Goal: Check status: Check status

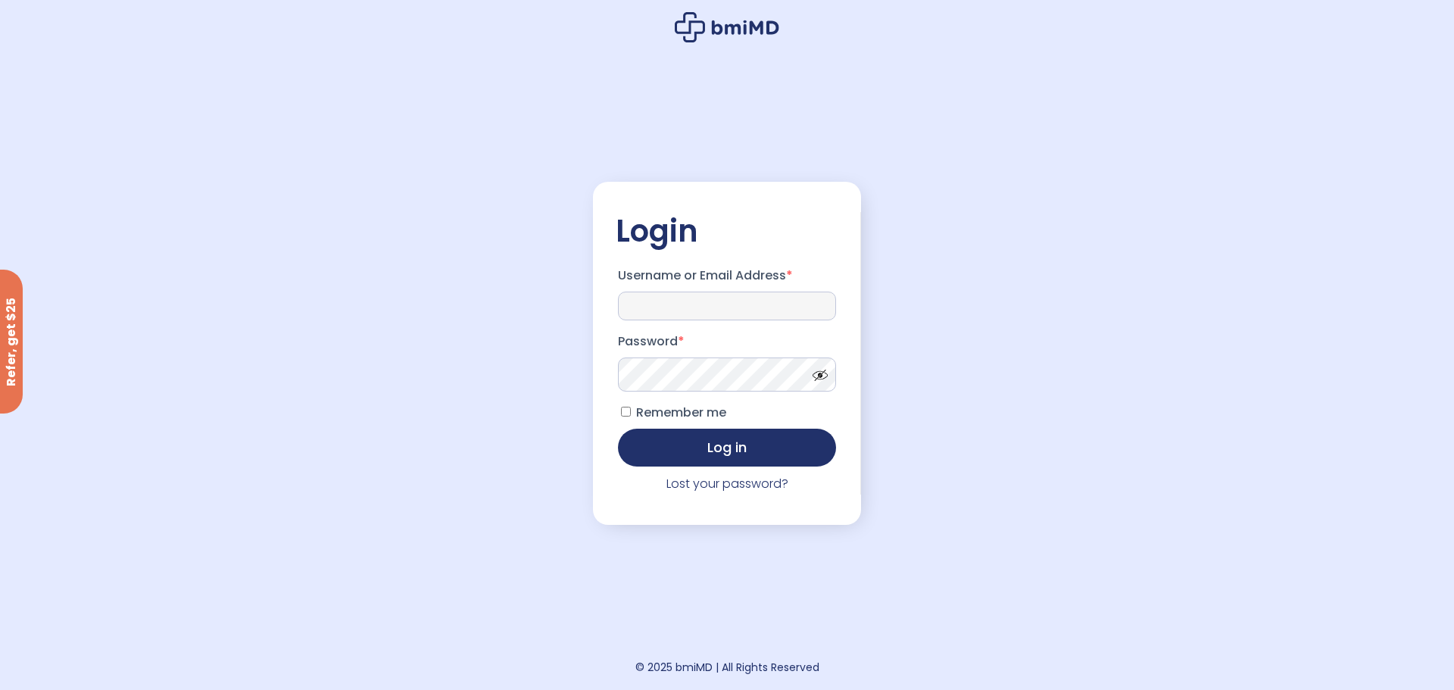
click at [667, 308] on input "Username or Email Address *" at bounding box center [727, 306] width 218 height 29
type input "**********"
click at [817, 377] on span at bounding box center [816, 371] width 23 height 11
click at [618, 429] on button "Log in" at bounding box center [727, 448] width 218 height 38
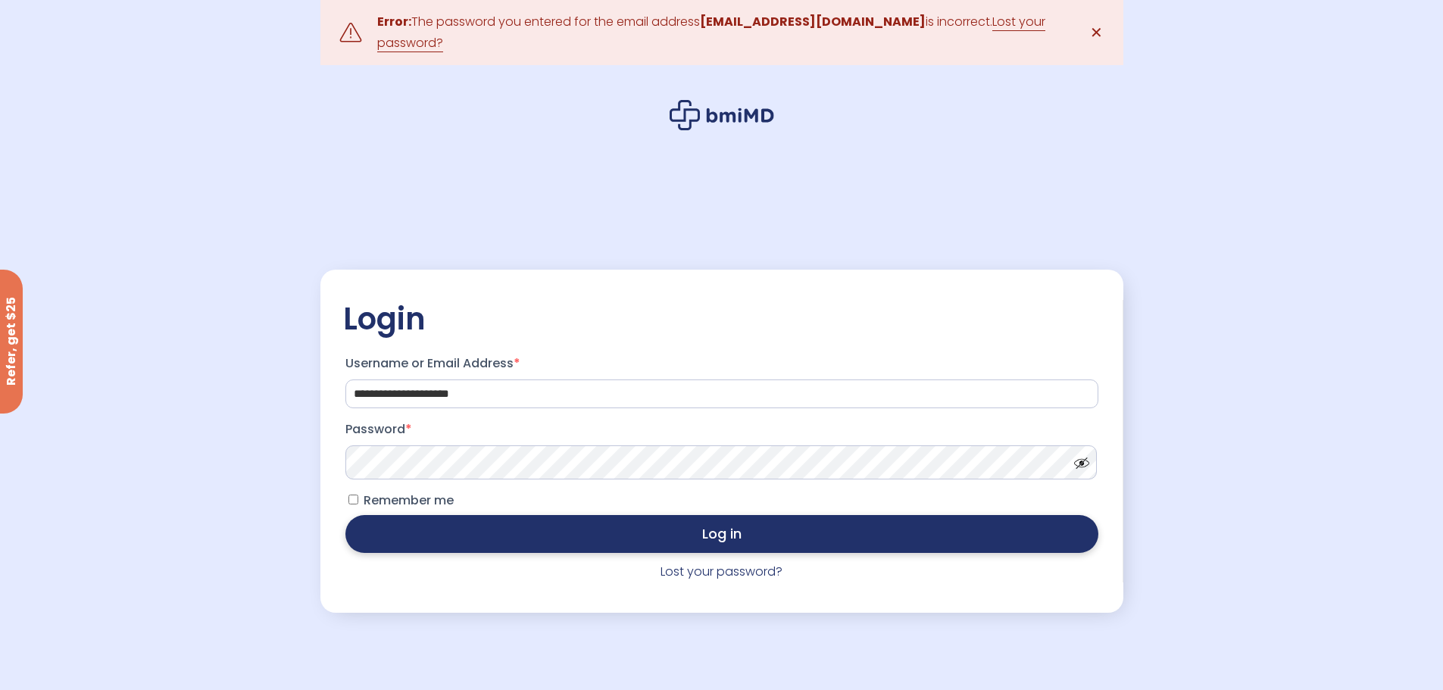
click at [565, 539] on button "Log in" at bounding box center [721, 534] width 753 height 38
click at [1008, 33] on link "Lost your password?" at bounding box center [711, 32] width 668 height 39
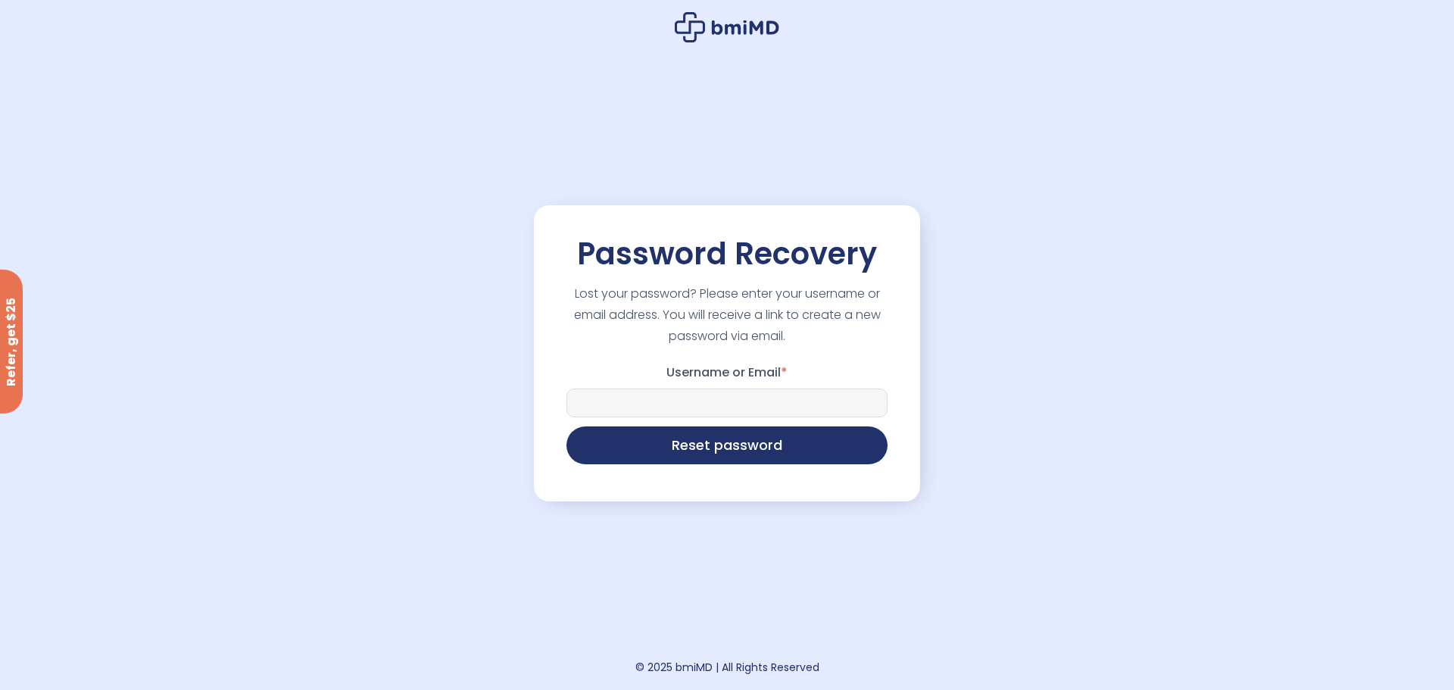
click at [653, 392] on input "Username or Email *" at bounding box center [727, 403] width 321 height 29
type input "**********"
click at [700, 451] on button "Reset password" at bounding box center [727, 444] width 321 height 38
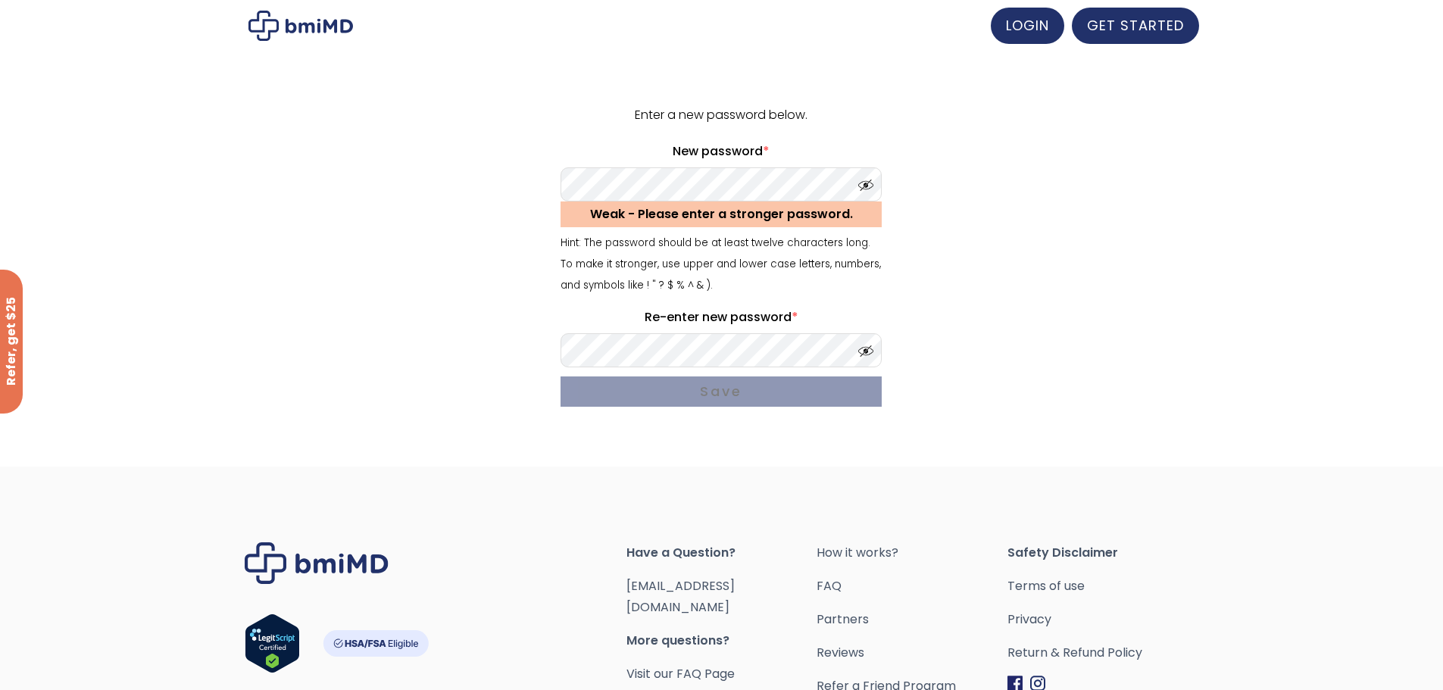
click at [867, 180] on span at bounding box center [862, 181] width 23 height 11
click at [864, 352] on span at bounding box center [862, 347] width 23 height 11
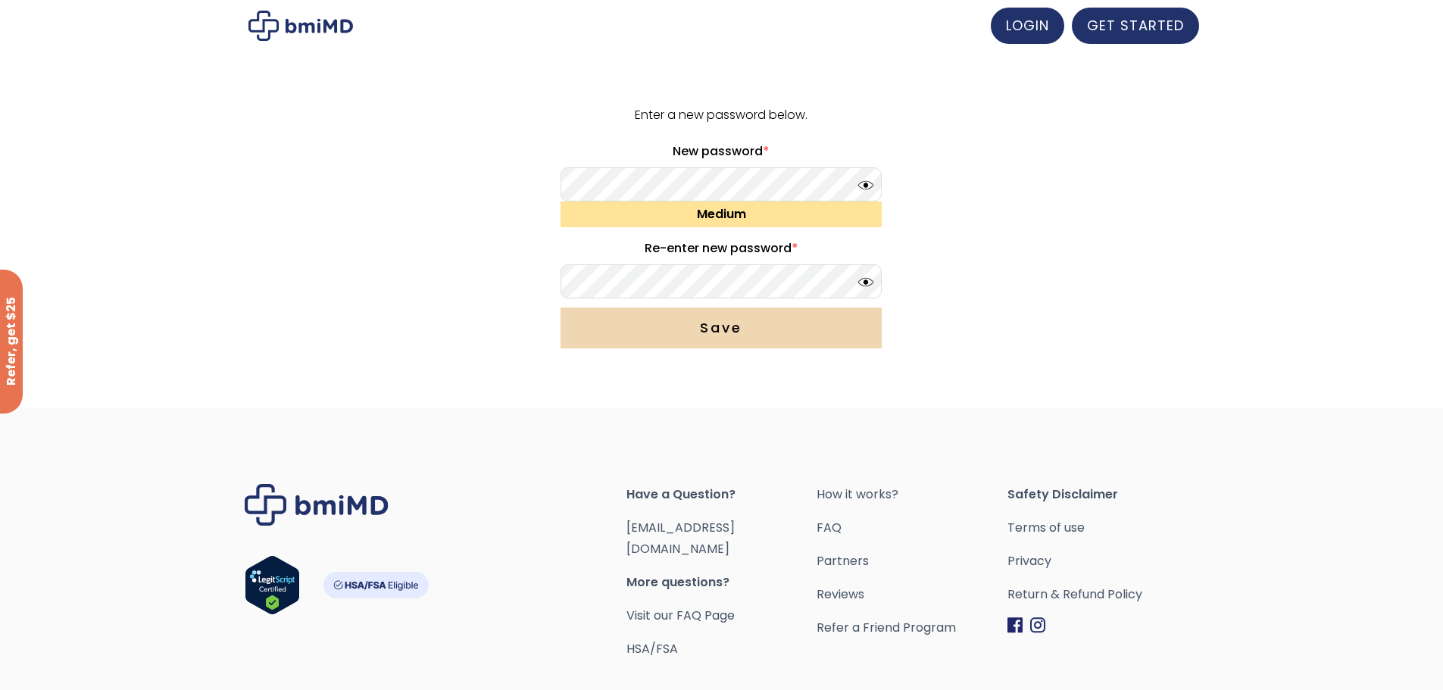
click at [681, 324] on button "Save" at bounding box center [721, 328] width 321 height 41
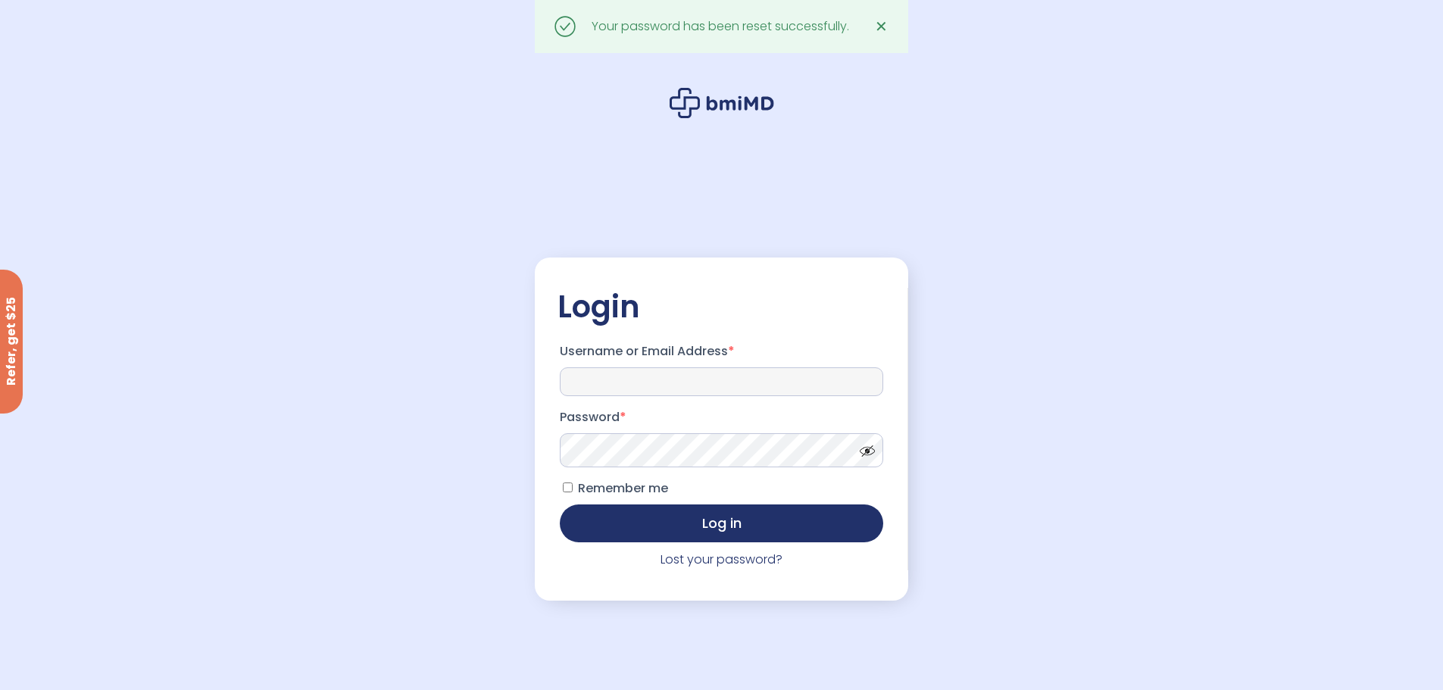
click at [643, 383] on input "Username or Email Address *" at bounding box center [721, 381] width 323 height 29
type input "**********"
click at [660, 518] on button "Log in" at bounding box center [721, 522] width 323 height 38
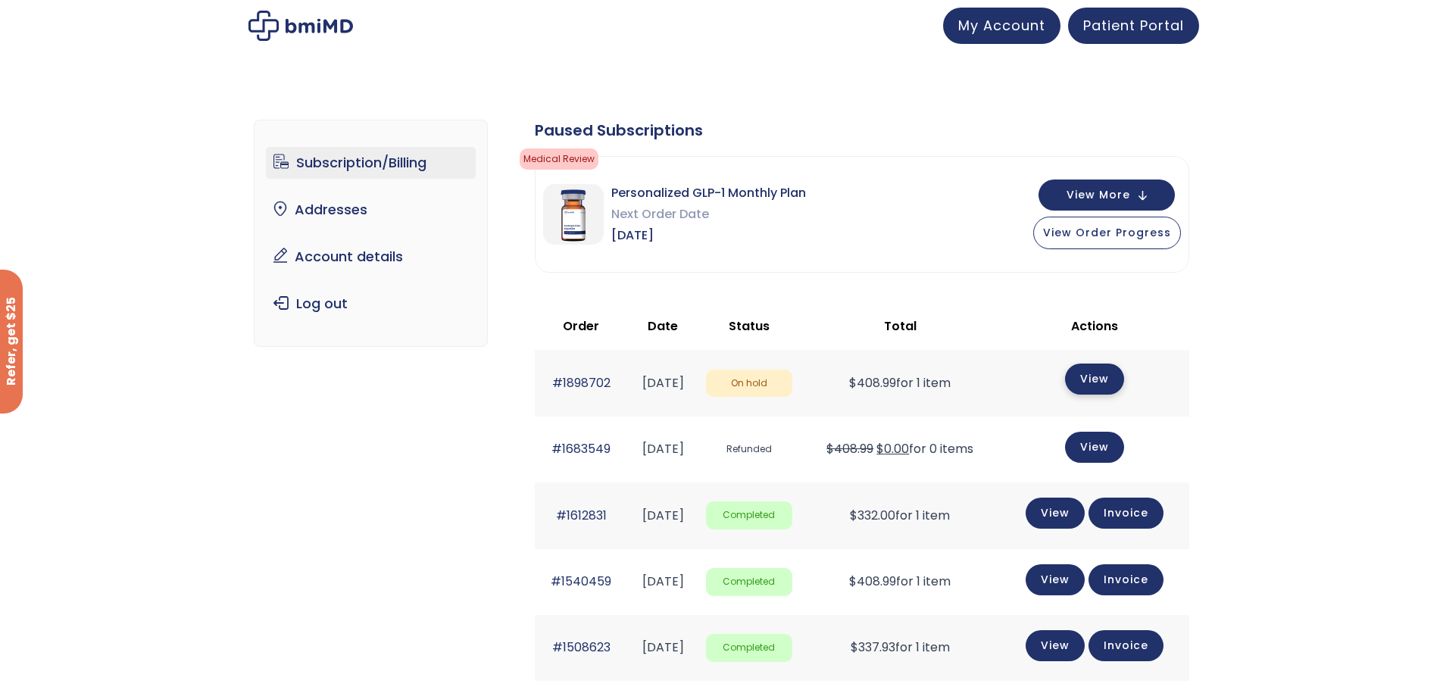
click at [1094, 379] on link "View" at bounding box center [1094, 379] width 59 height 31
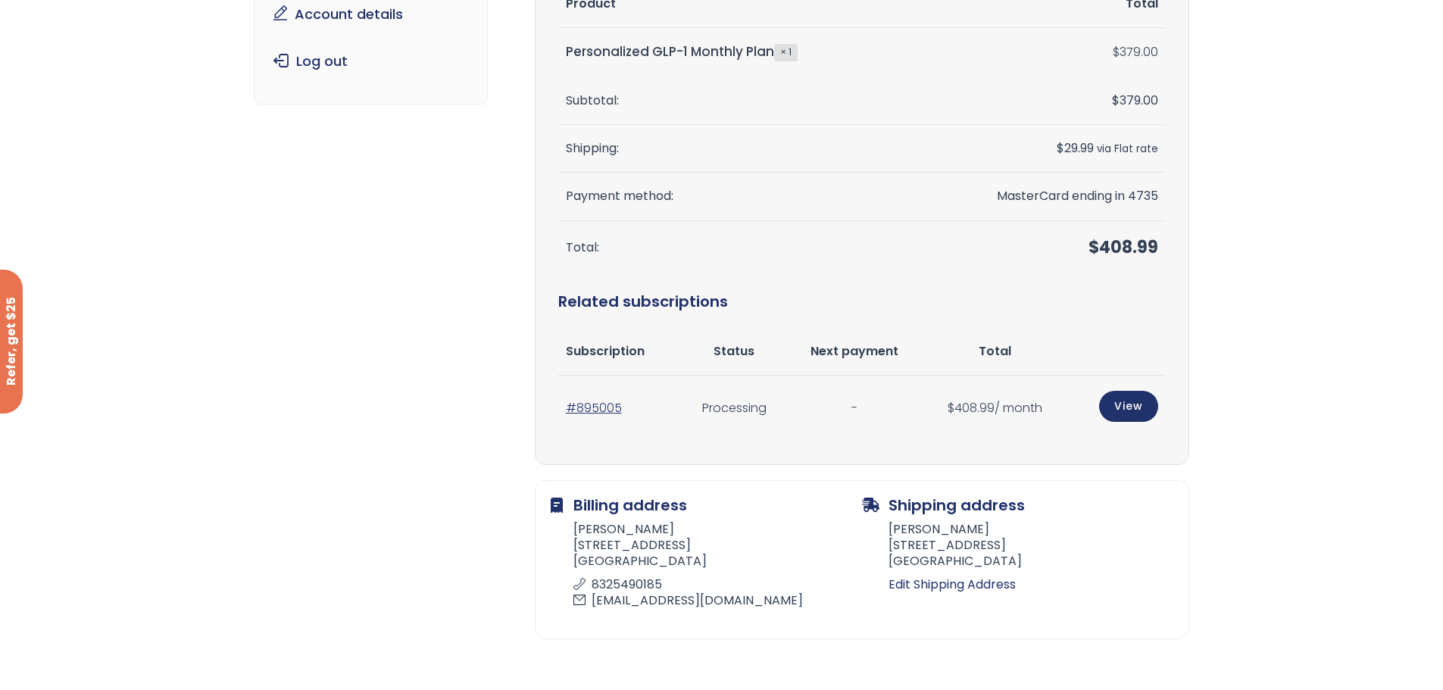
scroll to position [303, 0]
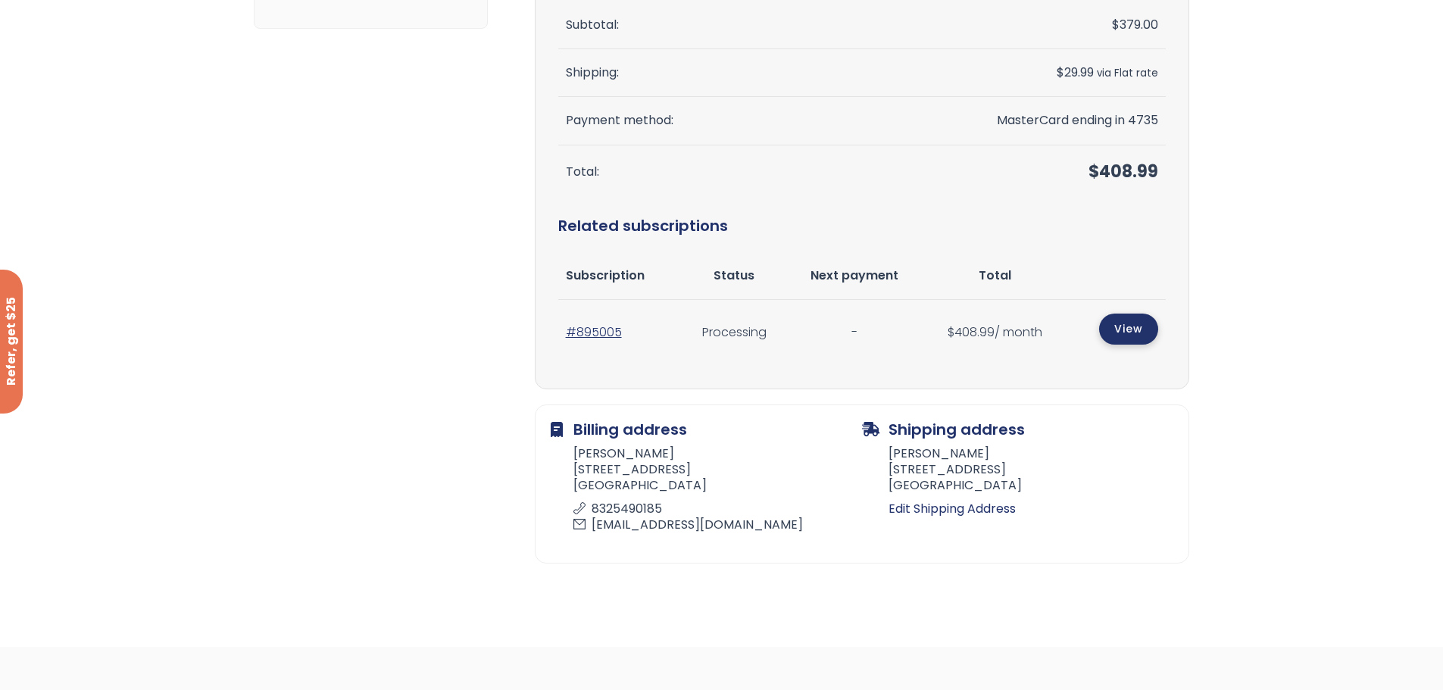
click at [1126, 333] on link "View" at bounding box center [1128, 329] width 59 height 31
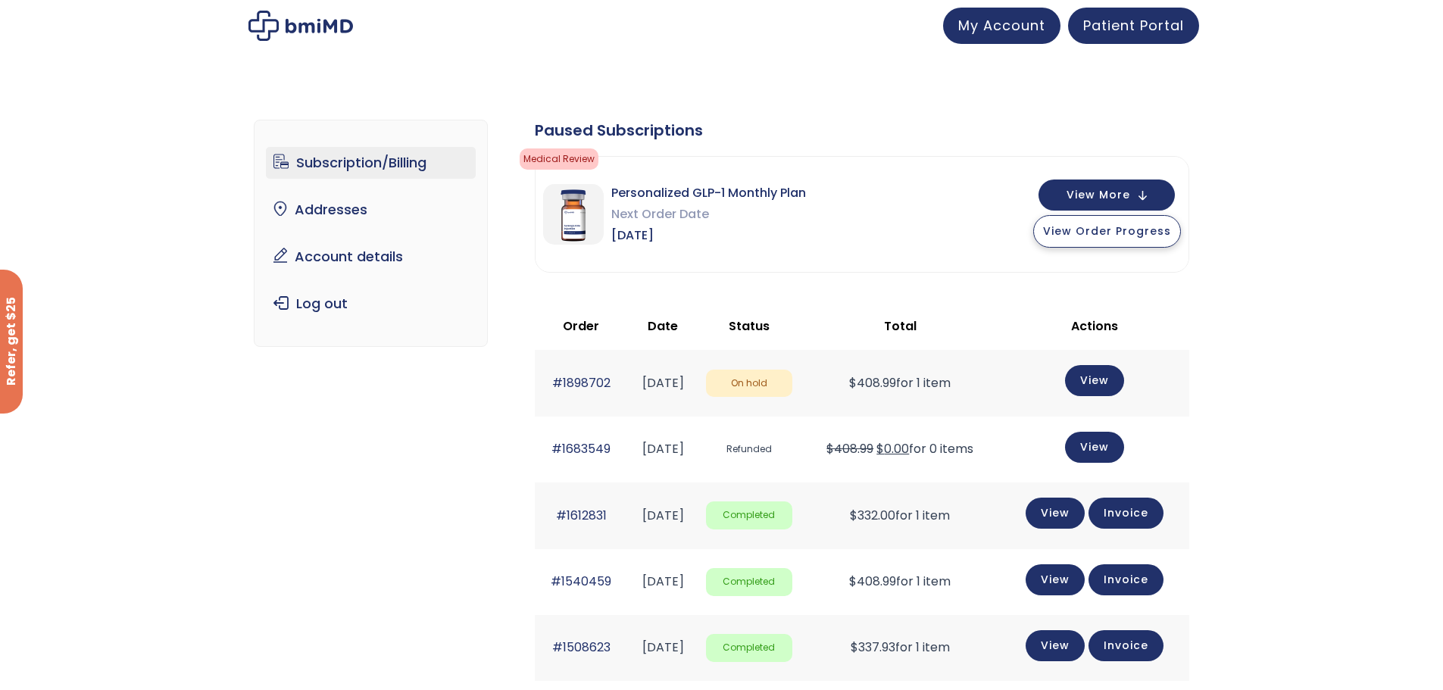
click at [1100, 229] on span "View Order Progress" at bounding box center [1107, 230] width 128 height 15
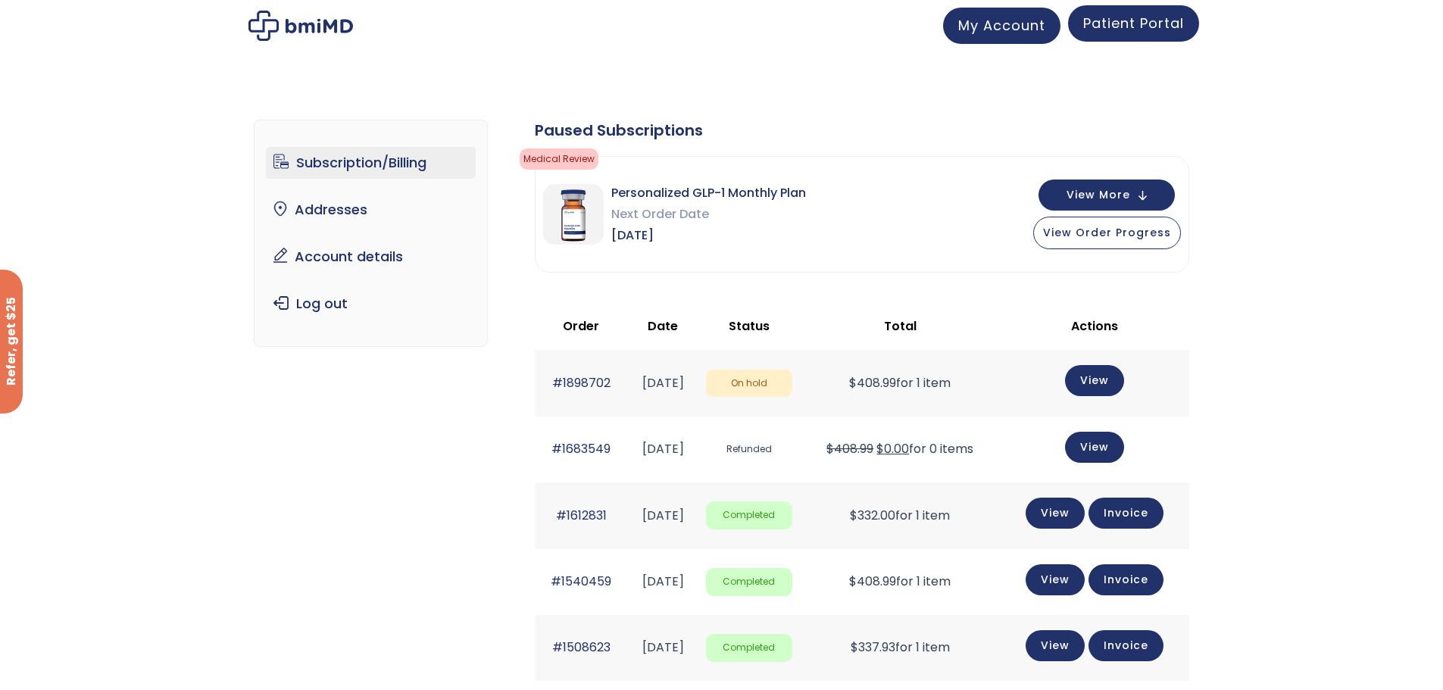
click at [1142, 19] on span "Patient Portal" at bounding box center [1133, 23] width 101 height 19
